Goal: Task Accomplishment & Management: Manage account settings

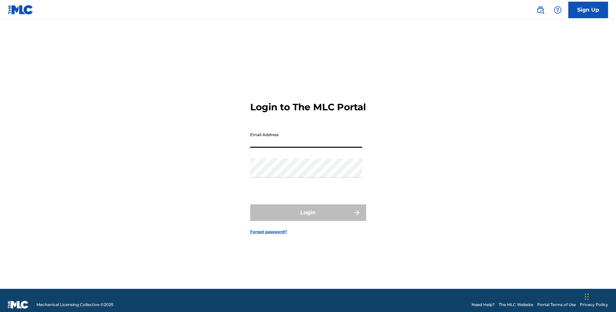
click at [338, 148] on input "Email Address" at bounding box center [306, 138] width 112 height 19
click at [277, 235] on link "Forgot password?" at bounding box center [268, 232] width 37 height 6
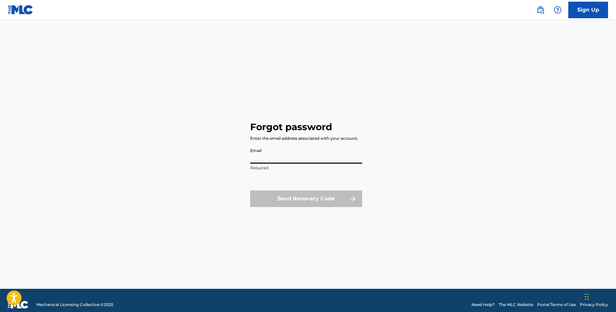
click at [334, 155] on input "Email" at bounding box center [306, 154] width 112 height 19
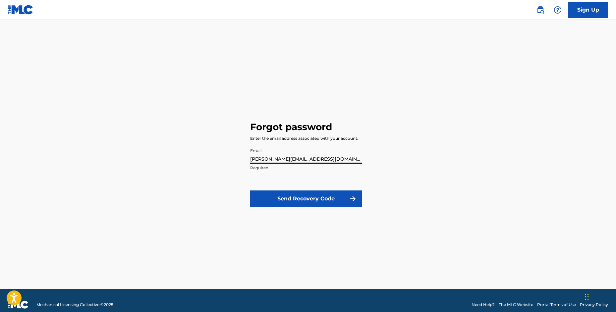
type input "[PERSON_NAME][EMAIL_ADDRESS][DOMAIN_NAME]"
click at [329, 194] on button "Send Recovery Code" at bounding box center [306, 199] width 112 height 17
